Goal: Find specific page/section: Find specific page/section

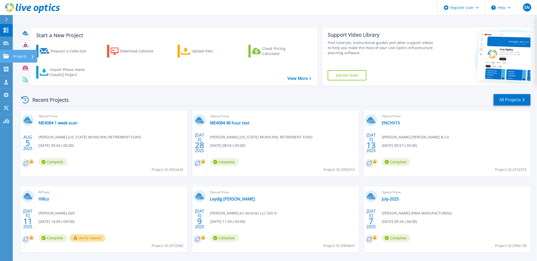
drag, startPoint x: 8, startPoint y: 57, endPoint x: 14, endPoint y: 55, distance: 6.1
click at [8, 57] on icon at bounding box center [6, 56] width 6 height 4
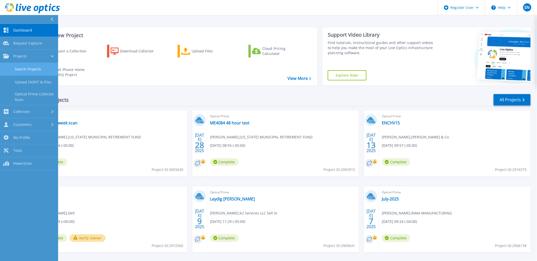
click at [34, 70] on link "Search Projects" at bounding box center [29, 69] width 58 height 13
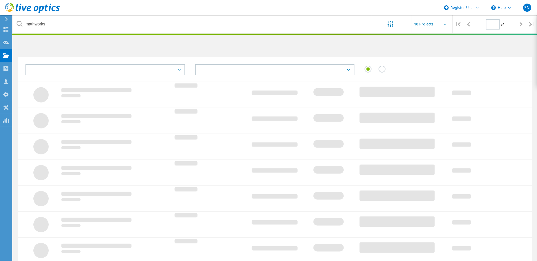
type input "1"
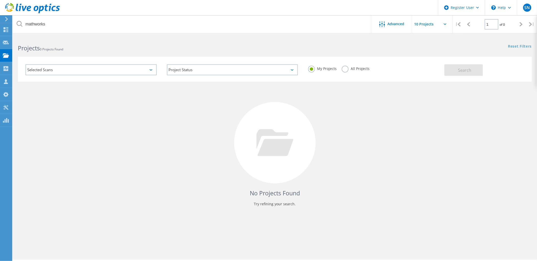
drag, startPoint x: 345, startPoint y: 68, endPoint x: 235, endPoint y: 50, distance: 111.9
click at [345, 68] on label "All Projects" at bounding box center [356, 68] width 28 height 5
click at [0, 0] on input "All Projects" at bounding box center [0, 0] width 0 height 0
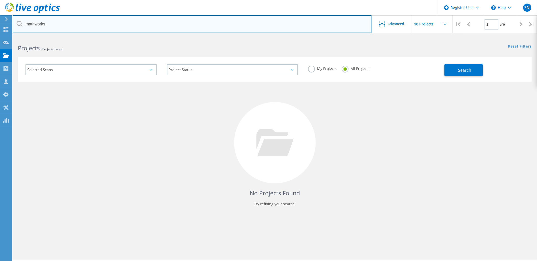
drag, startPoint x: 55, startPoint y: 21, endPoint x: -76, endPoint y: 19, distance: 130.9
click at [0, 19] on html "Register User \n Help Explore Helpful Articles Contact Support SN Dell User [PE…" at bounding box center [268, 137] width 537 height 275
type input "brattle"
